Goal: Find specific page/section: Find specific page/section

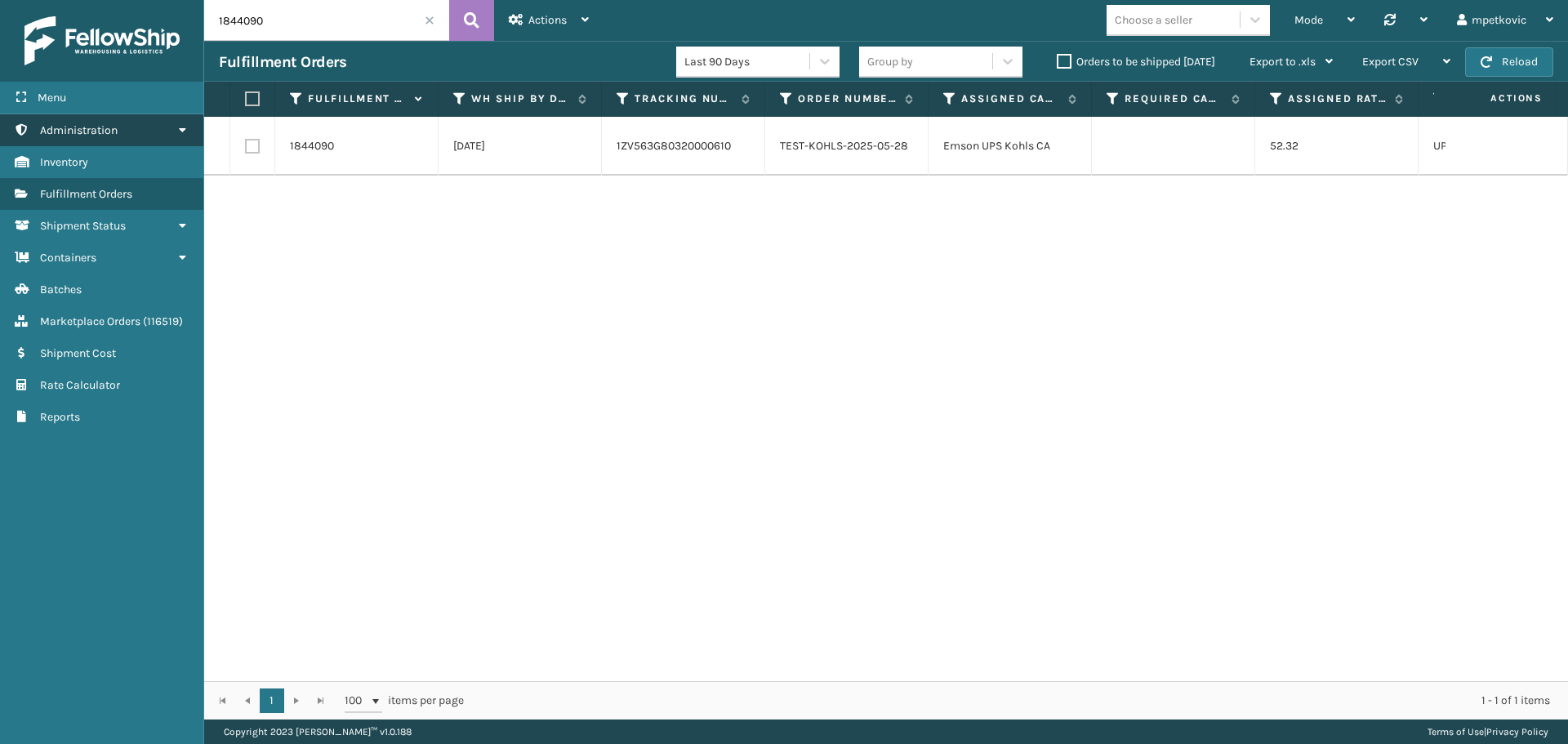
click at [150, 132] on link "Administration" at bounding box center [102, 130] width 203 height 32
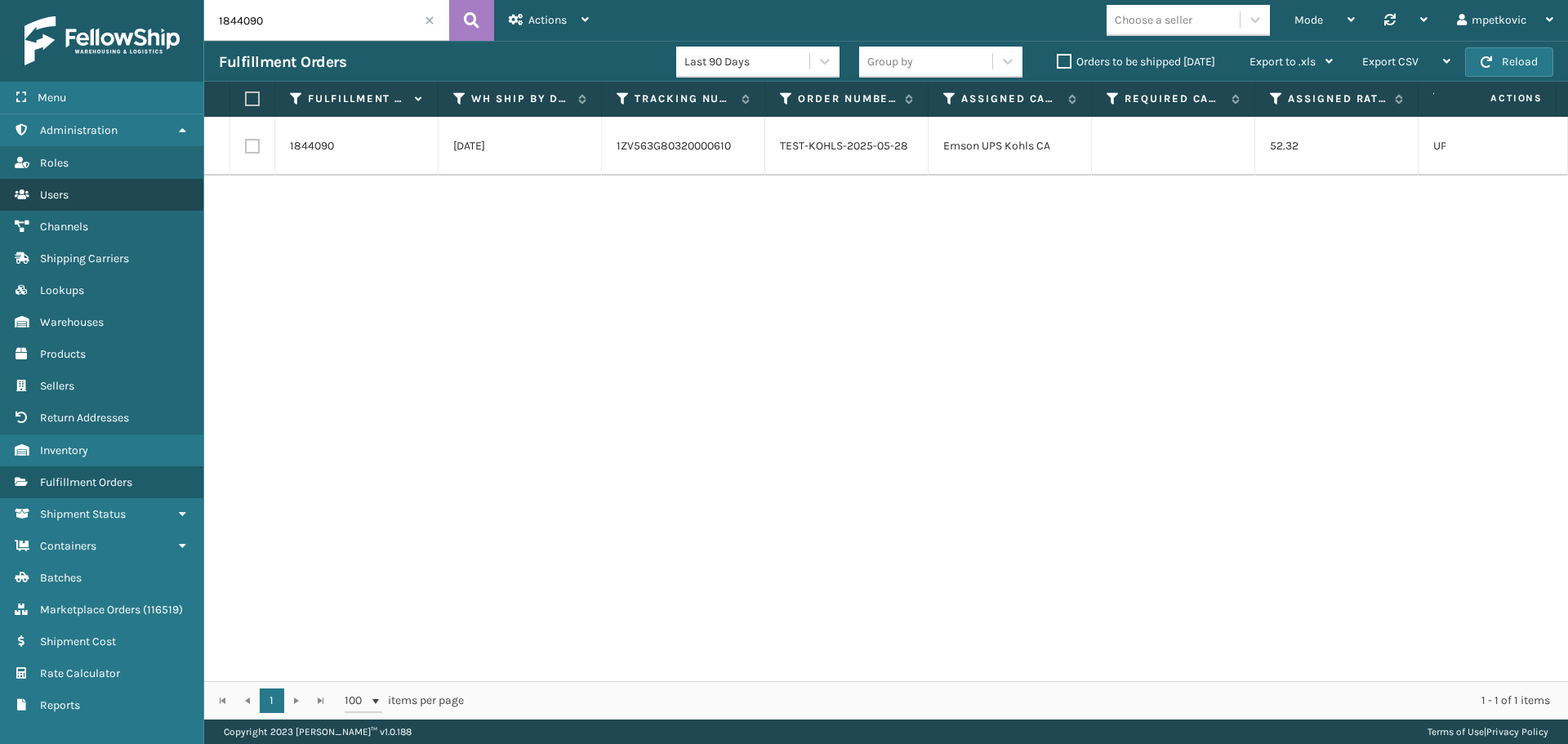
click at [90, 201] on link "Users" at bounding box center [102, 195] width 203 height 32
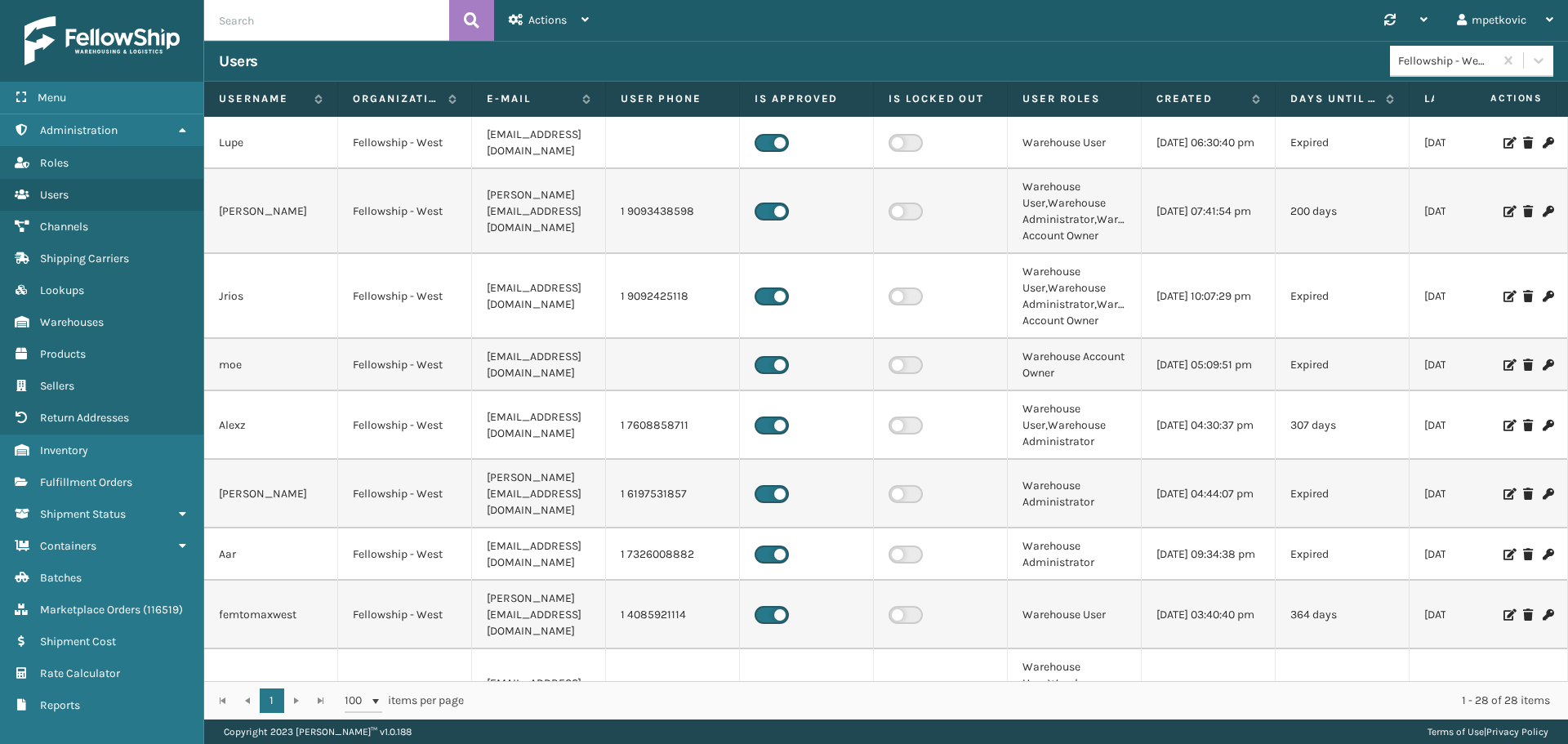
click at [323, 17] on input "text" at bounding box center [327, 20] width 245 height 41
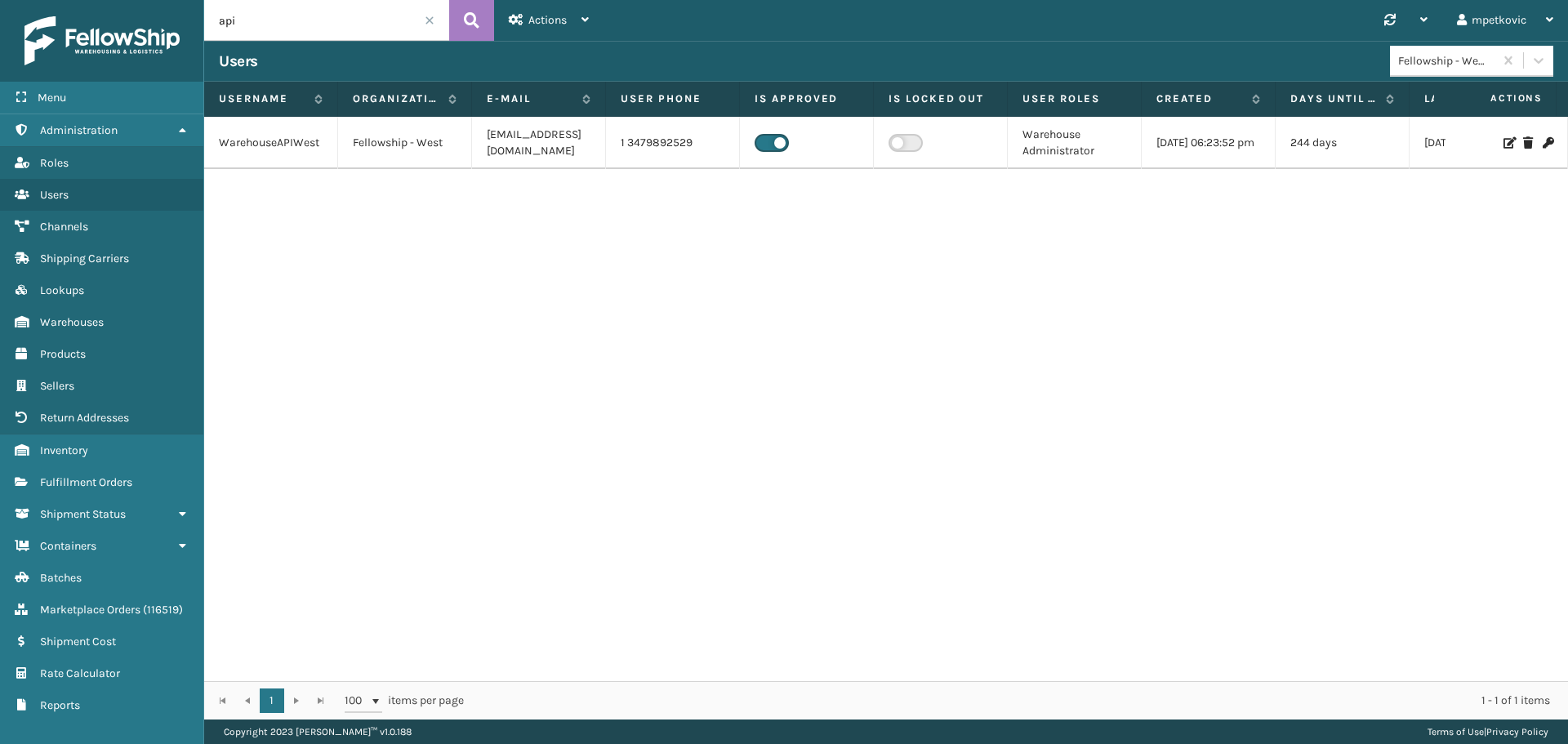
click at [1503, 143] on icon at bounding box center [1508, 142] width 10 height 11
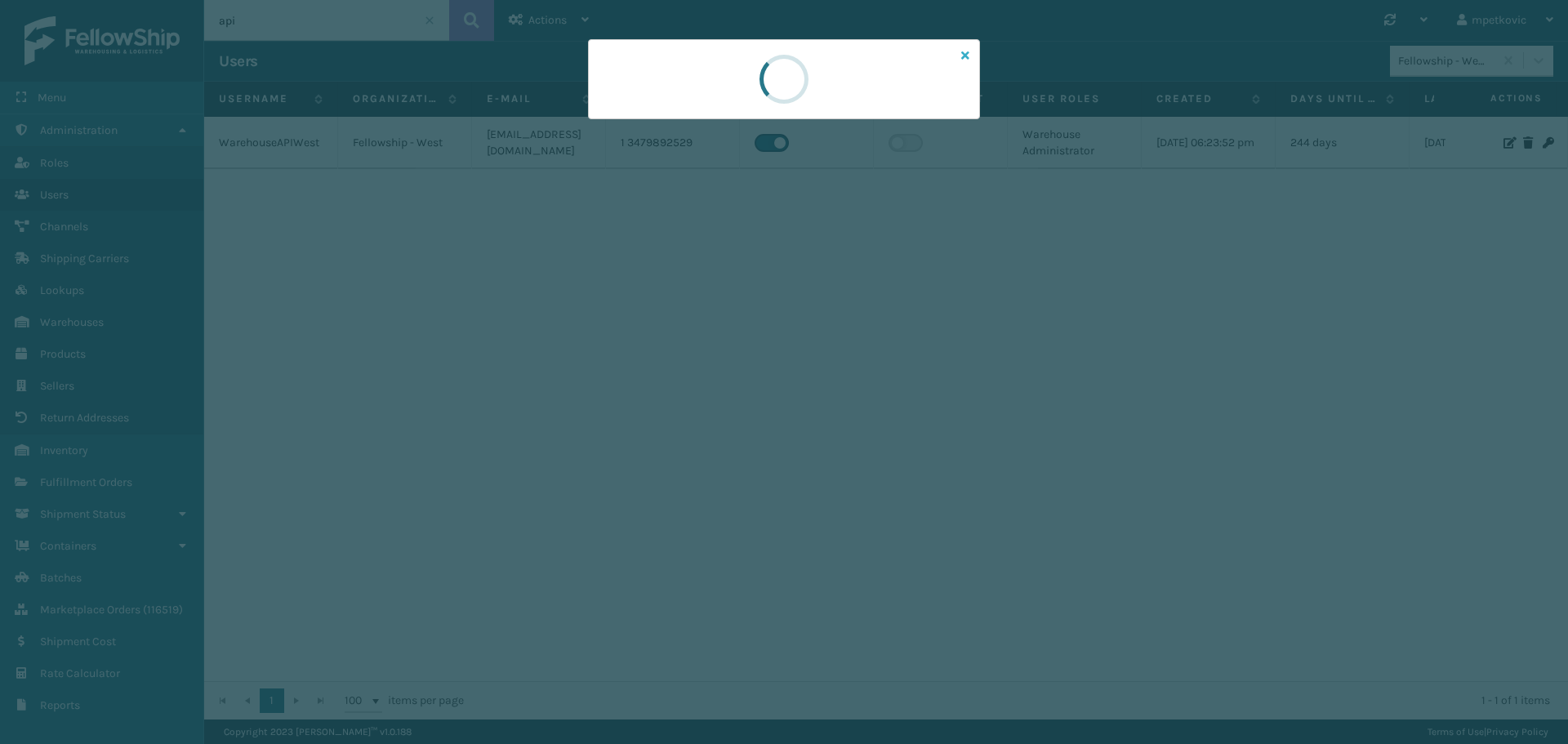
click at [968, 59] on icon at bounding box center [965, 55] width 8 height 11
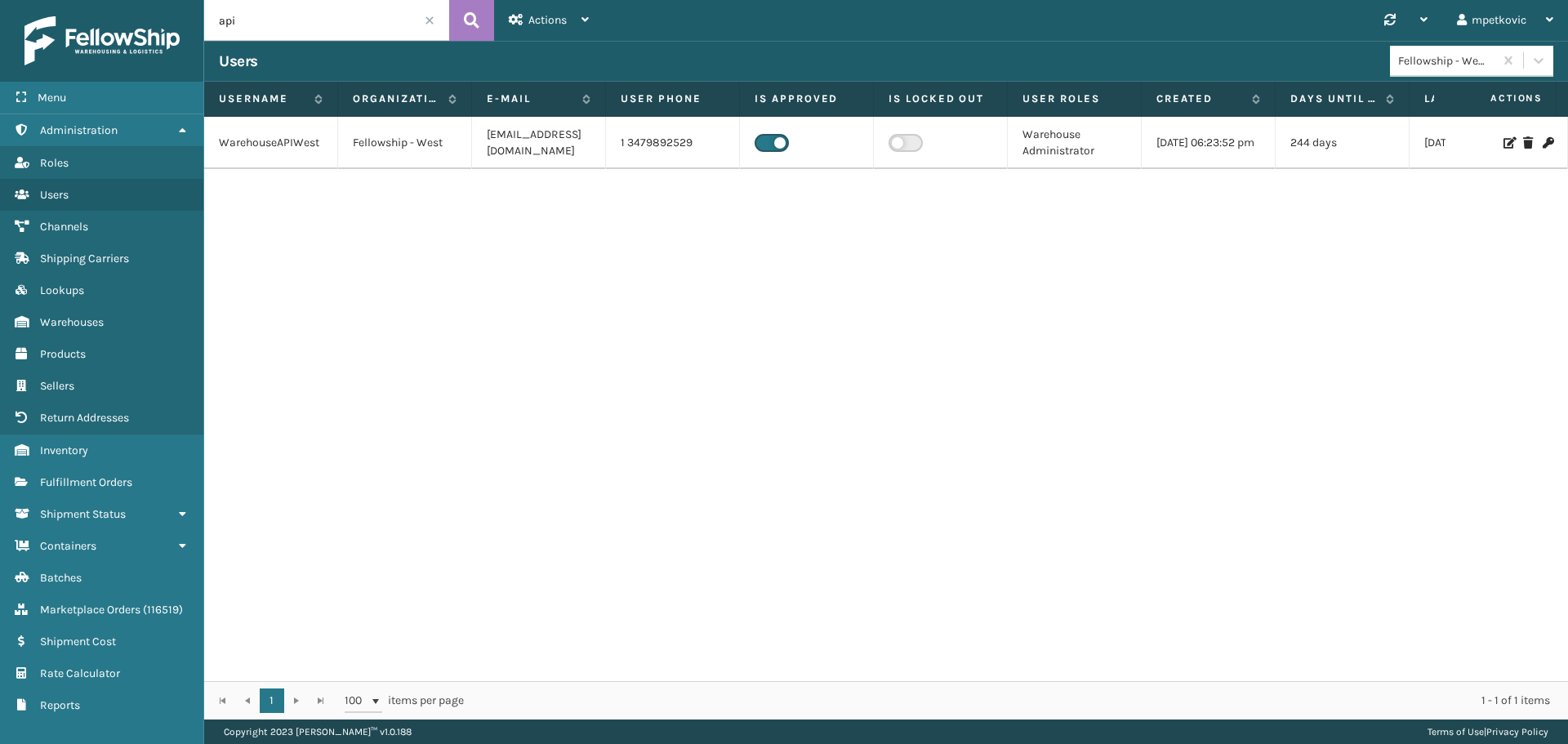
click at [356, 21] on input "api" at bounding box center [327, 20] width 245 height 41
type input "mono"
click at [1503, 147] on icon at bounding box center [1508, 142] width 10 height 11
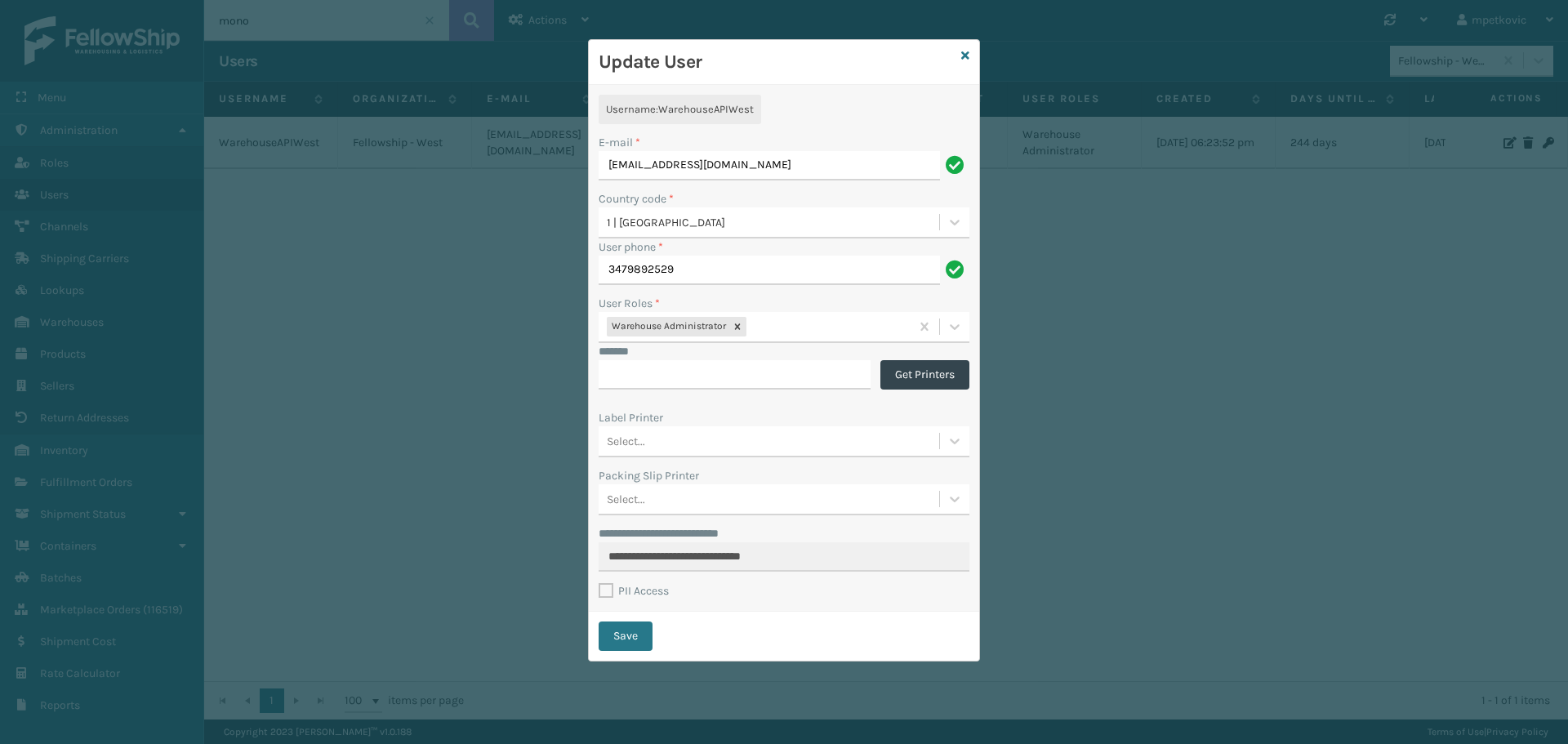
click at [579, 548] on div "**********" at bounding box center [784, 372] width 1568 height 744
click at [965, 56] on icon at bounding box center [965, 55] width 8 height 11
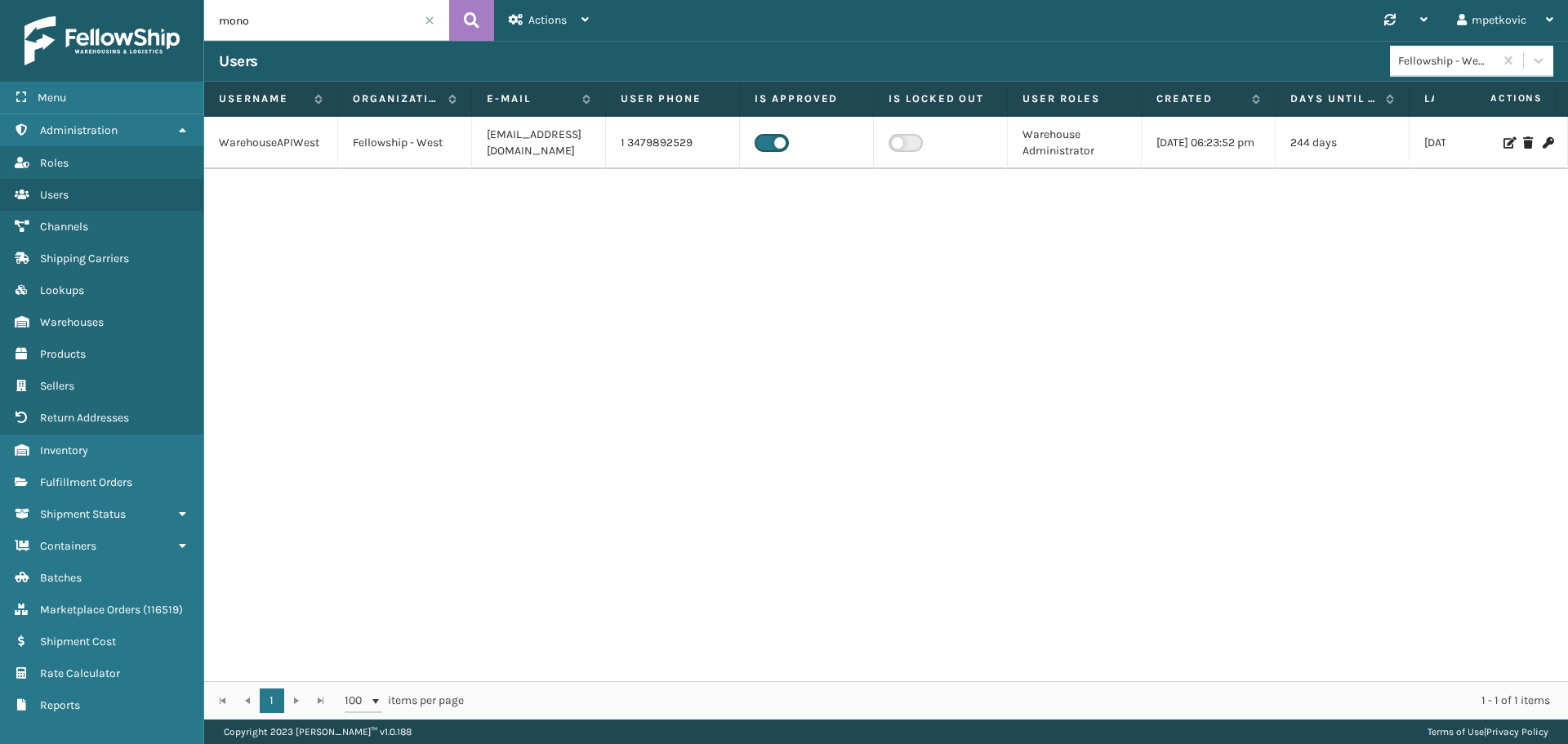
click at [601, 324] on div "WarehouseAPIWest Fellowship - West [EMAIL_ADDRESS][DOMAIN_NAME] 1 3479892529 Wa…" at bounding box center [886, 398] width 1364 height 565
click at [98, 322] on span "Warehouses" at bounding box center [72, 323] width 64 height 14
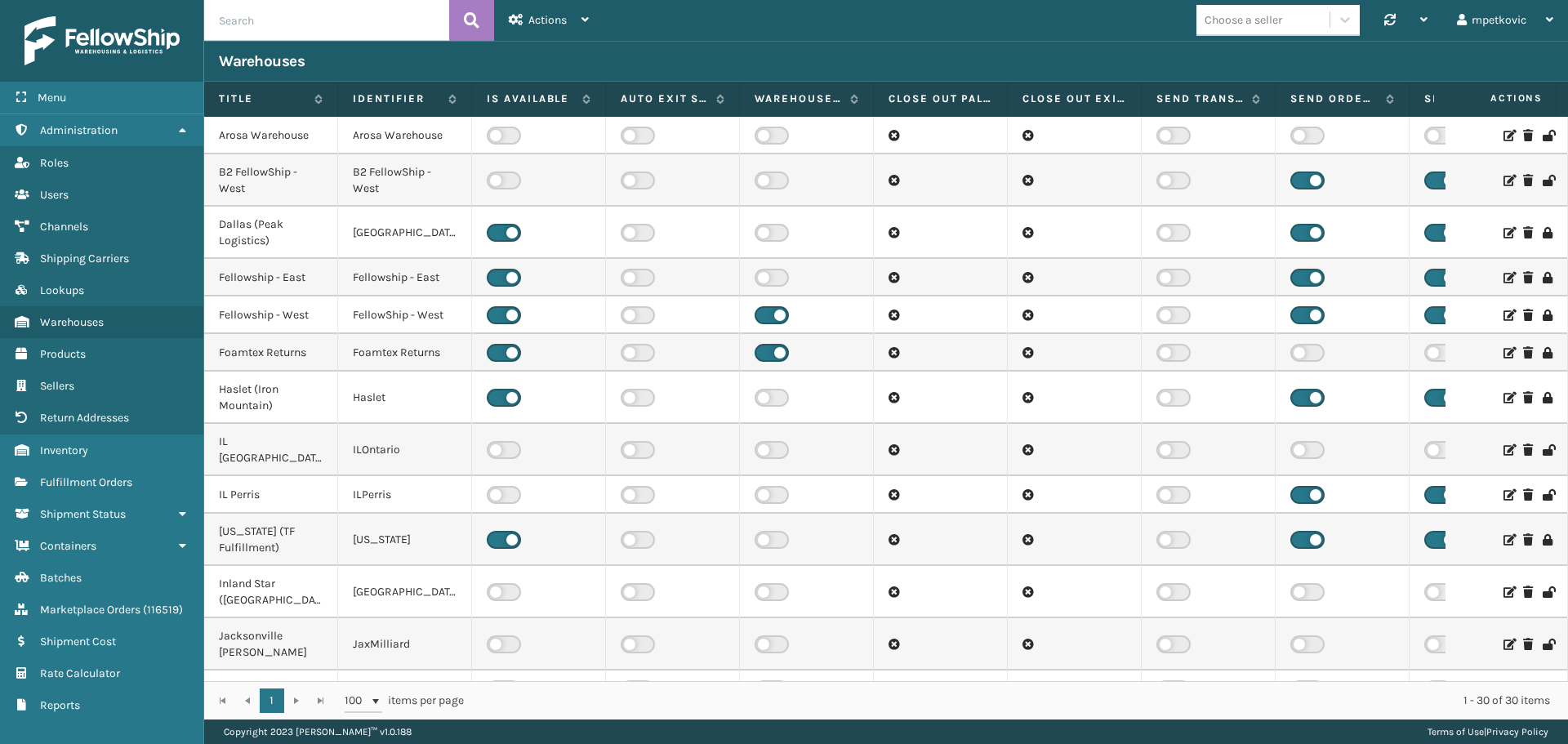
click at [317, 21] on input "text" at bounding box center [327, 20] width 245 height 41
type input "west"
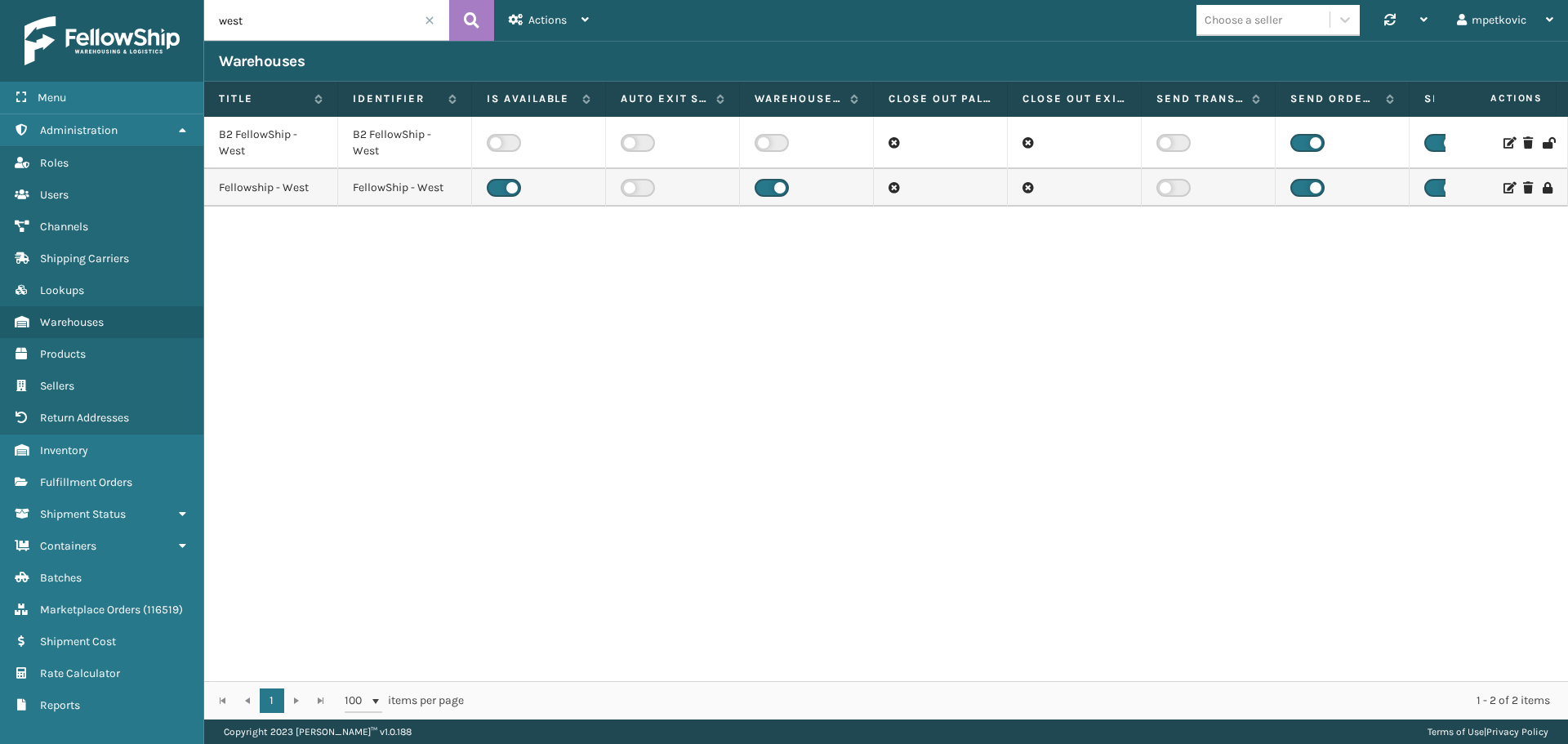
click at [1503, 190] on icon at bounding box center [1508, 187] width 10 height 11
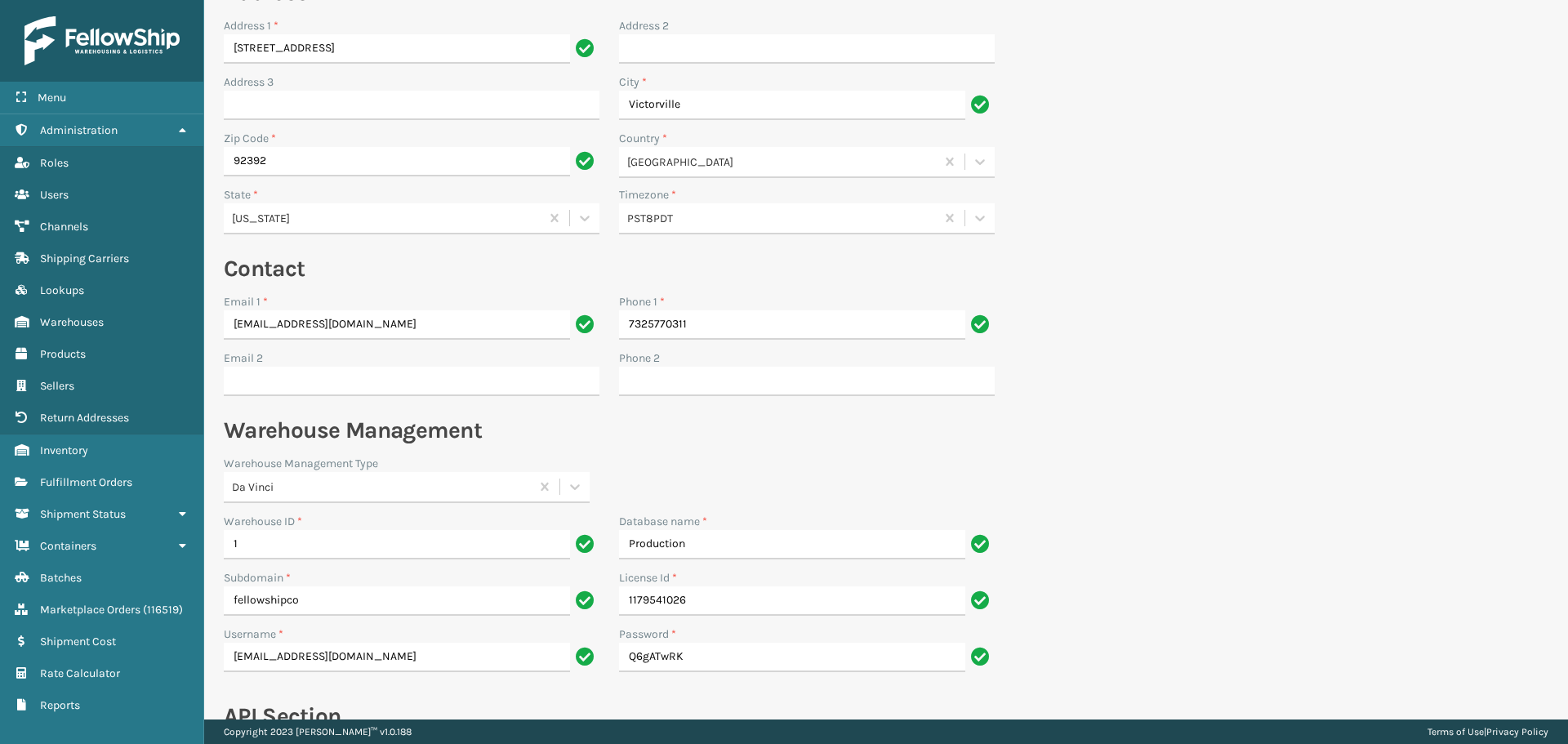
scroll to position [567, 0]
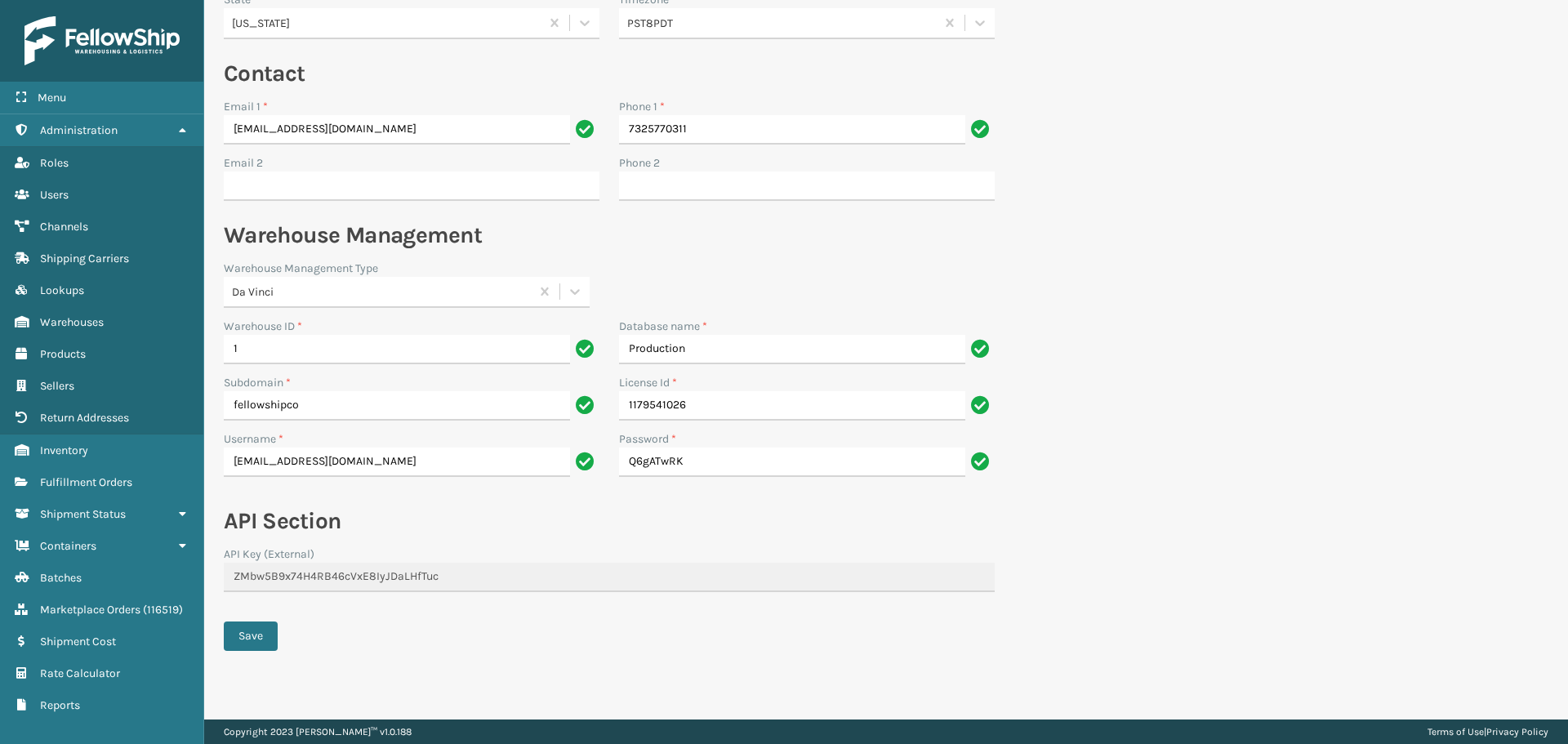
click at [222, 580] on form "Organization Identifier * FellowShip - West Name * Fellowship - West Additional…" at bounding box center [609, 118] width 810 height 1205
click at [340, 530] on h2 "API Section" at bounding box center [609, 521] width 771 height 30
